Goal: Book appointment/travel/reservation

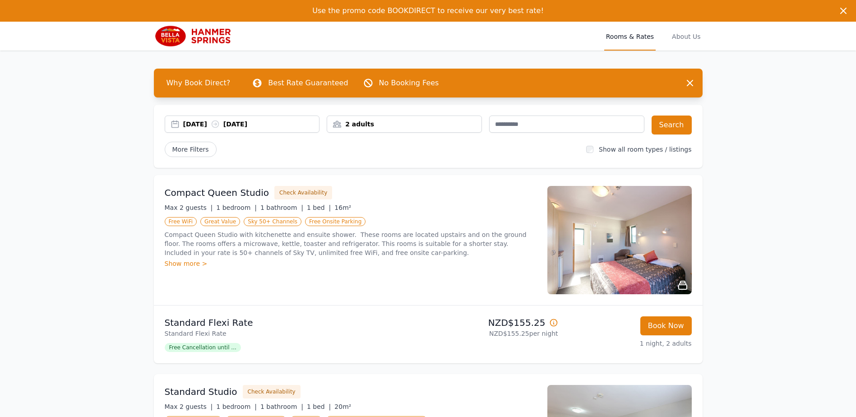
click at [207, 125] on div "[DATE] [DATE]" at bounding box center [251, 124] width 136 height 9
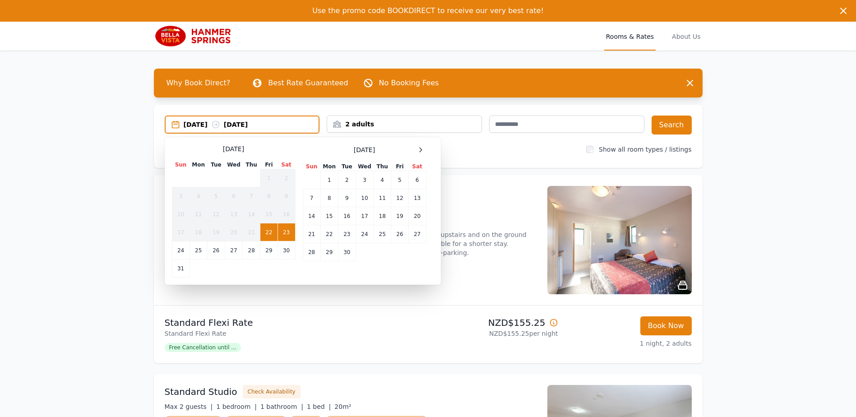
click at [416, 220] on td "20" at bounding box center [417, 216] width 18 height 18
click at [307, 239] on td "21" at bounding box center [312, 234] width 18 height 18
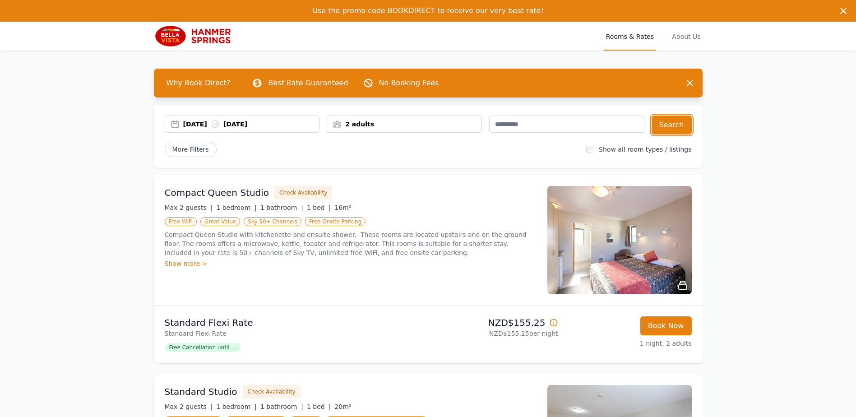
click at [677, 126] on button "Search" at bounding box center [671, 124] width 40 height 19
click at [178, 264] on div "Show more >" at bounding box center [351, 263] width 372 height 9
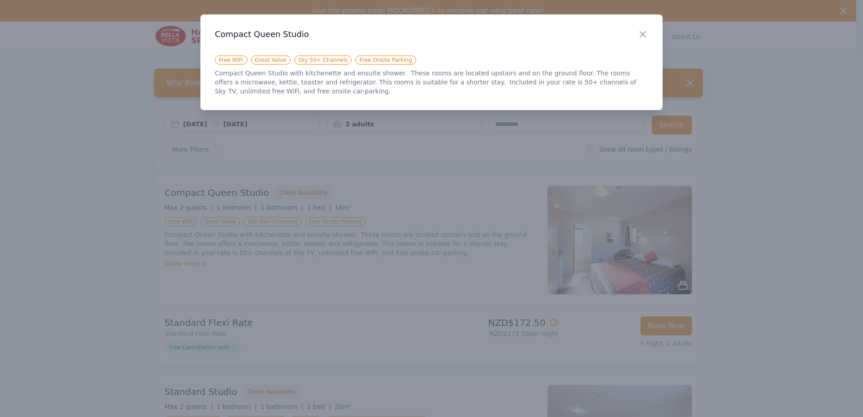
click at [642, 34] on icon "button" at bounding box center [642, 34] width 5 height 5
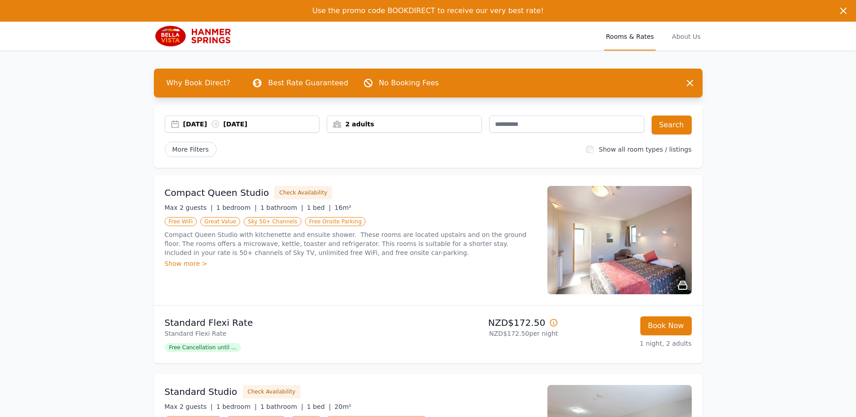
click at [603, 245] on img at bounding box center [619, 240] width 144 height 108
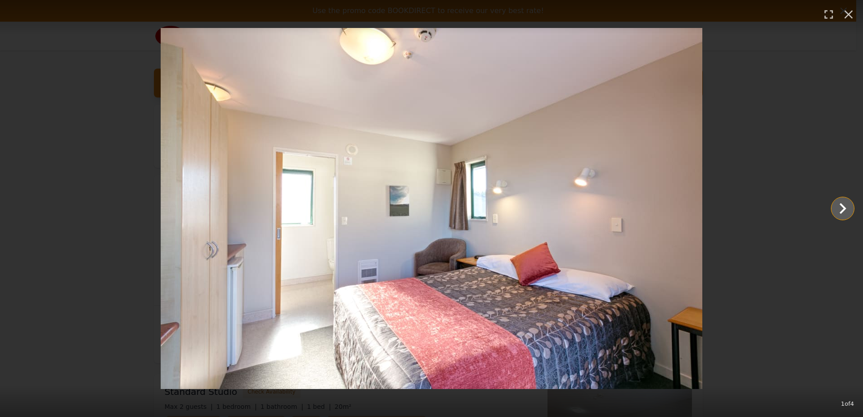
click at [837, 208] on icon "Show slide 2 of 4" at bounding box center [842, 209] width 22 height 22
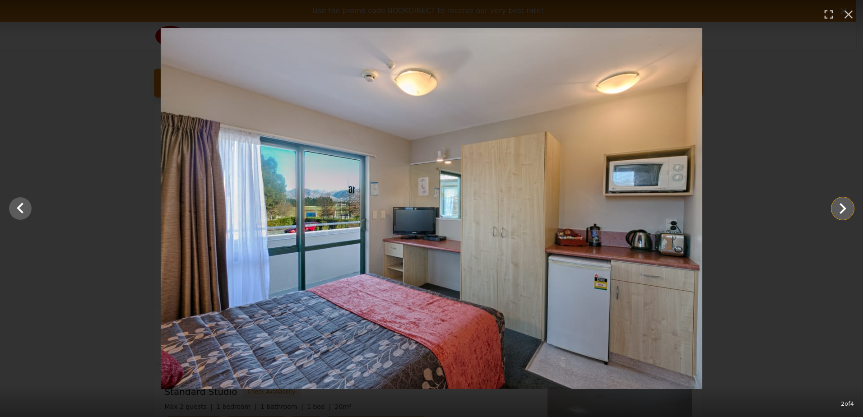
click at [837, 208] on icon "Show slide 3 of 4" at bounding box center [842, 209] width 22 height 22
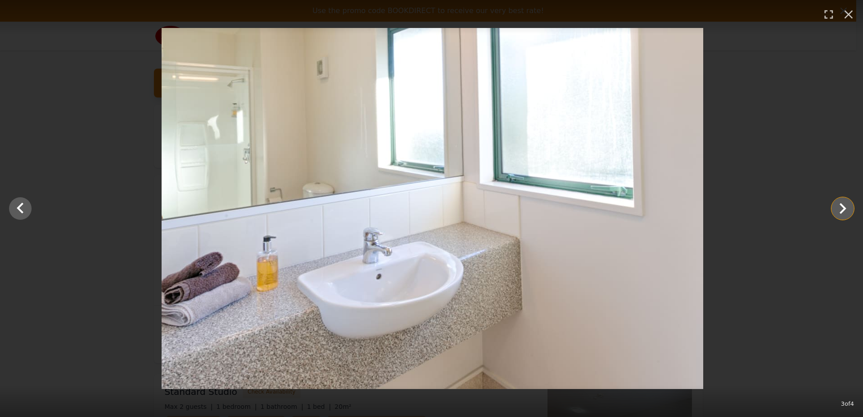
click at [837, 208] on icon "Show slide 4 of 4" at bounding box center [842, 209] width 22 height 22
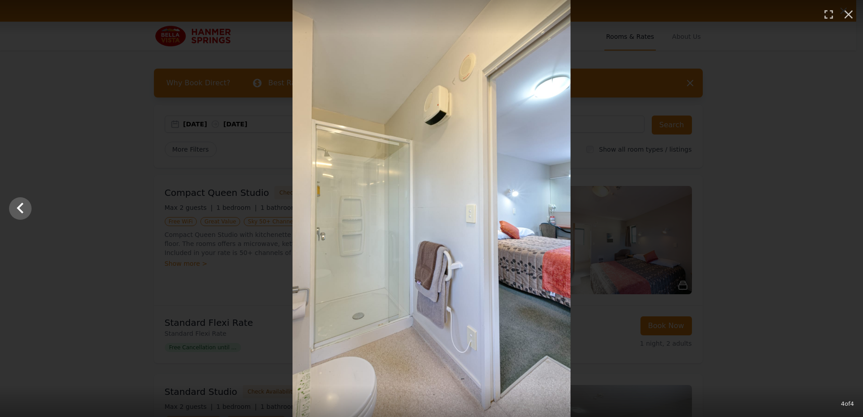
click at [837, 208] on div at bounding box center [431, 208] width 863 height 417
